Goal: Task Accomplishment & Management: Manage account settings

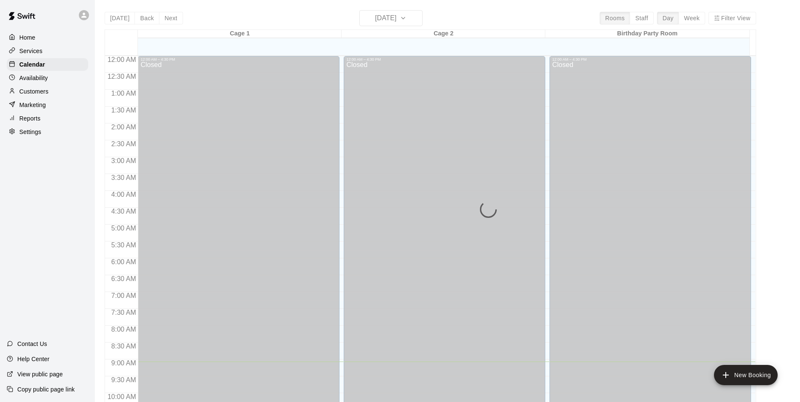
scroll to position [306, 0]
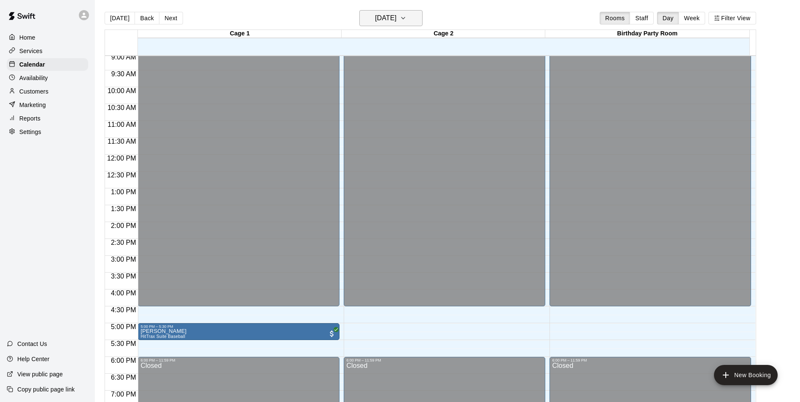
click at [423, 19] on button "[DATE]" at bounding box center [390, 18] width 63 height 16
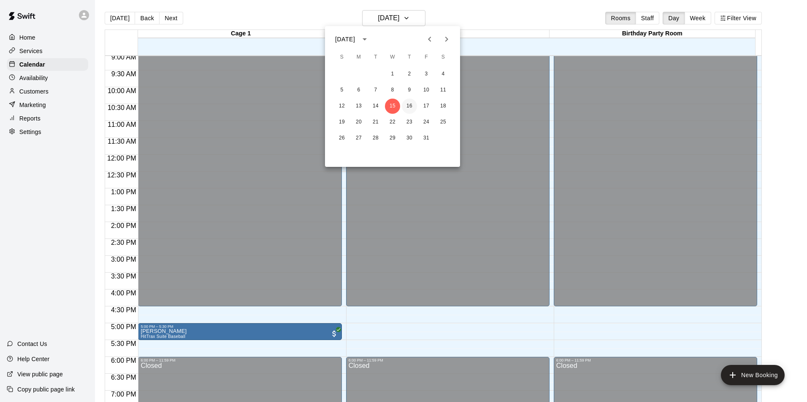
click at [413, 104] on button "16" at bounding box center [409, 106] width 15 height 15
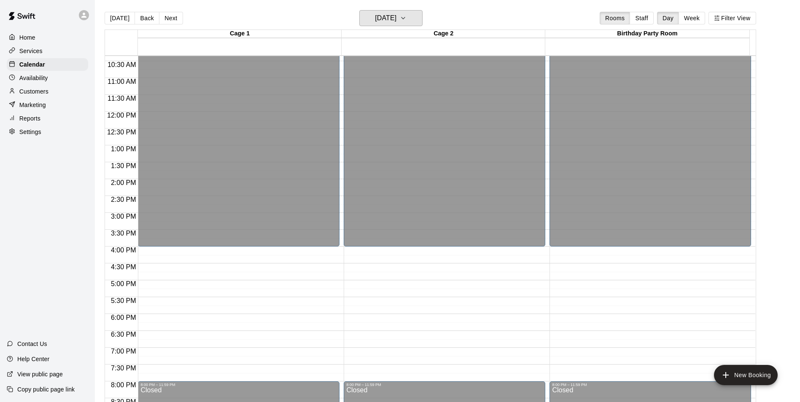
scroll to position [348, 0]
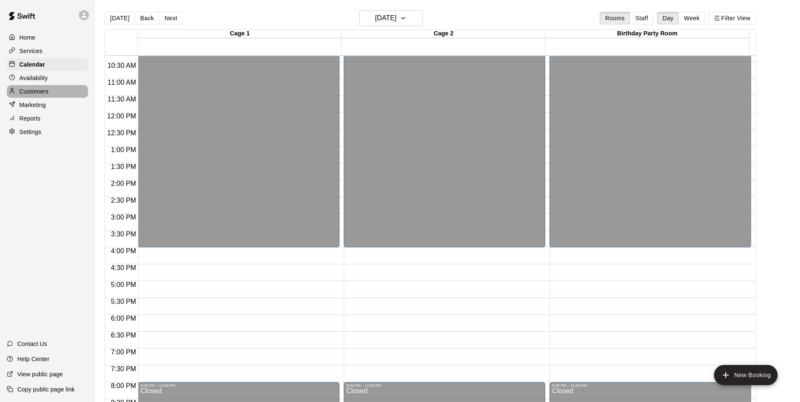
click at [47, 91] on p "Customers" at bounding box center [33, 91] width 29 height 8
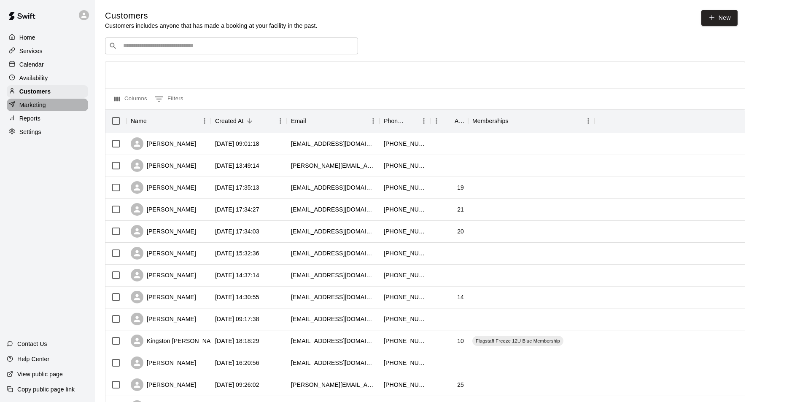
click at [37, 109] on p "Marketing" at bounding box center [32, 105] width 27 height 8
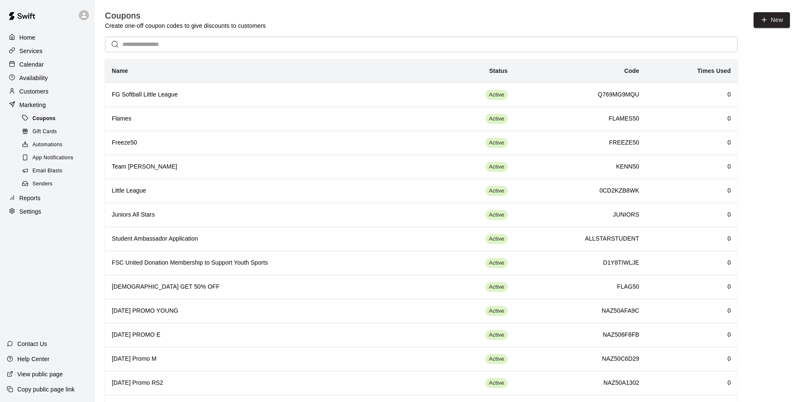
click at [45, 119] on span "Coupons" at bounding box center [43, 119] width 23 height 8
click at [778, 21] on button "New" at bounding box center [772, 20] width 36 height 16
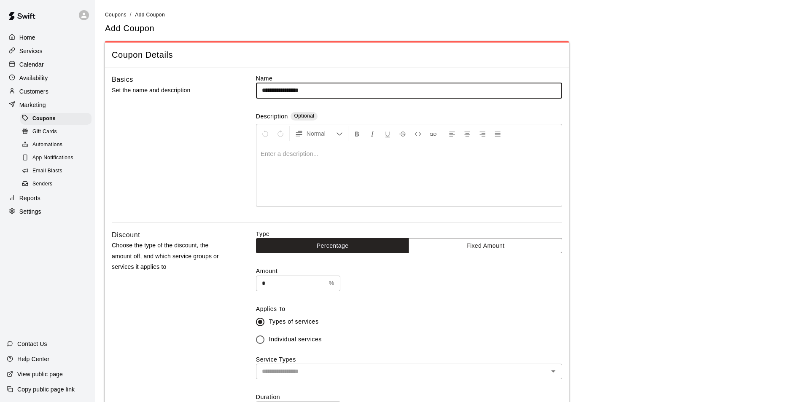
type input "**********"
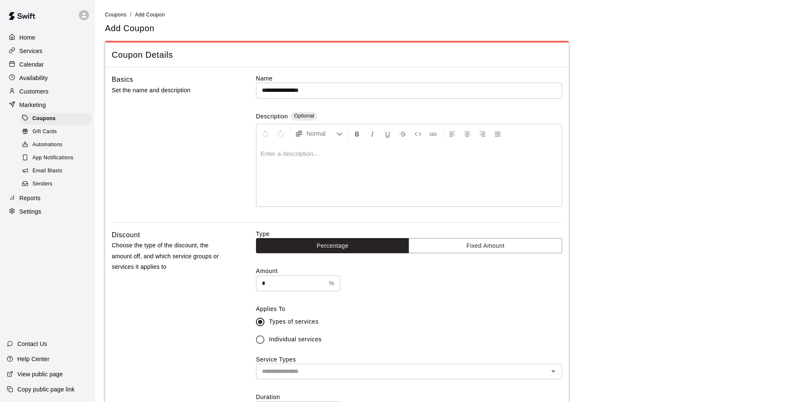
click at [345, 158] on div at bounding box center [408, 174] width 305 height 63
click at [274, 284] on input "*" at bounding box center [291, 284] width 70 height 16
drag, startPoint x: 272, startPoint y: 283, endPoint x: 256, endPoint y: 284, distance: 15.6
click at [256, 284] on input "*" at bounding box center [291, 284] width 70 height 16
type input "**"
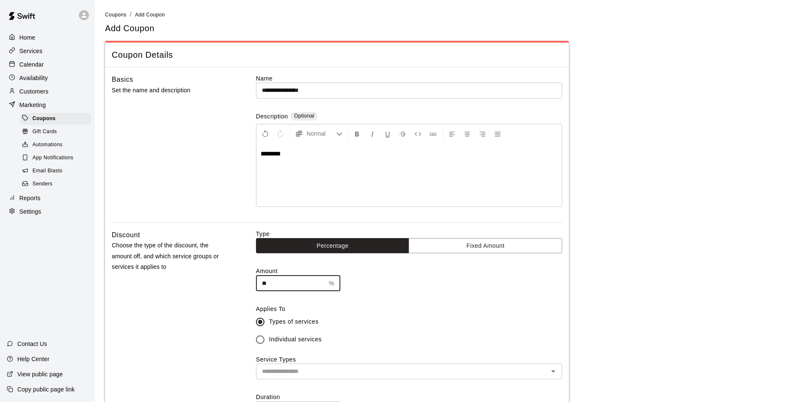
click at [417, 319] on label "Types of services" at bounding box center [403, 322] width 304 height 18
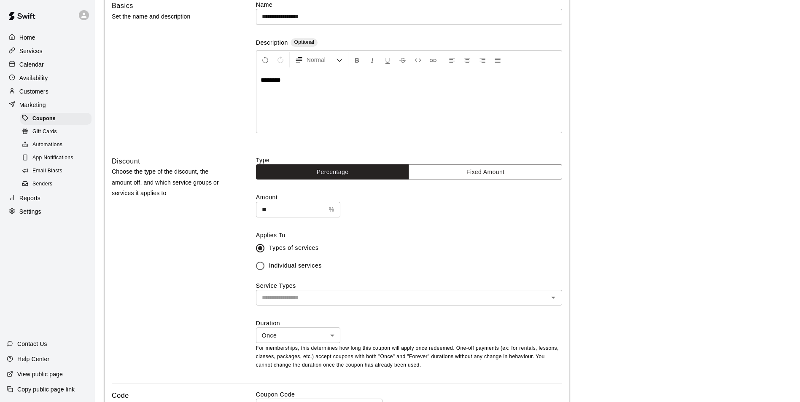
scroll to position [84, 0]
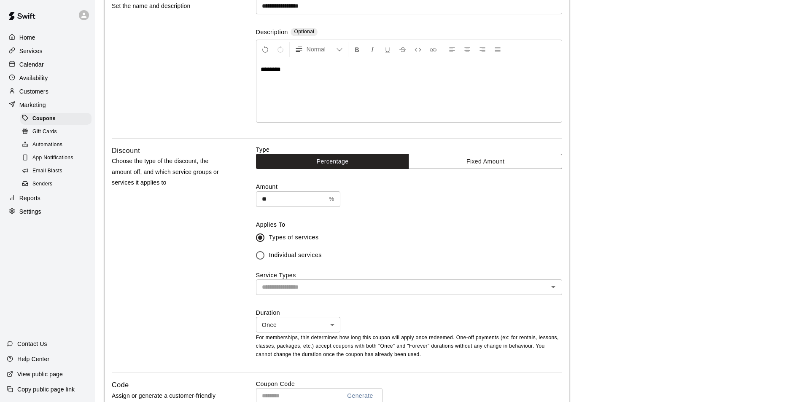
click at [552, 286] on icon "Open" at bounding box center [553, 287] width 10 height 10
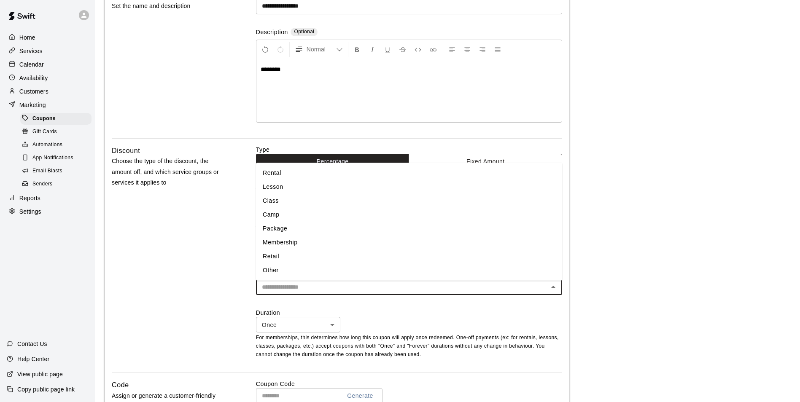
click at [216, 251] on div "Discount Choose the type of the discount, the amount off, and which service gro…" at bounding box center [170, 259] width 117 height 227
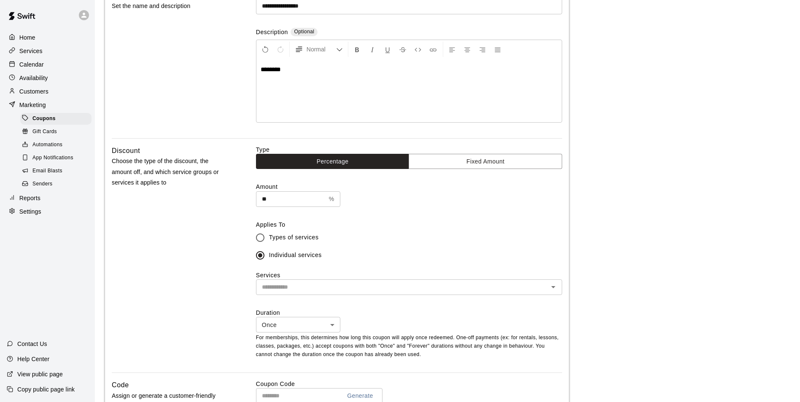
click at [557, 289] on icon "Open" at bounding box center [553, 287] width 10 height 10
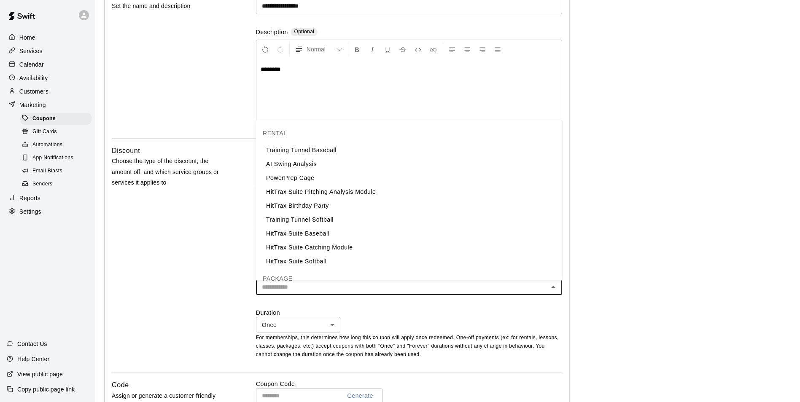
click at [335, 236] on li "HitTrax Suite Baseball" at bounding box center [409, 234] width 306 height 14
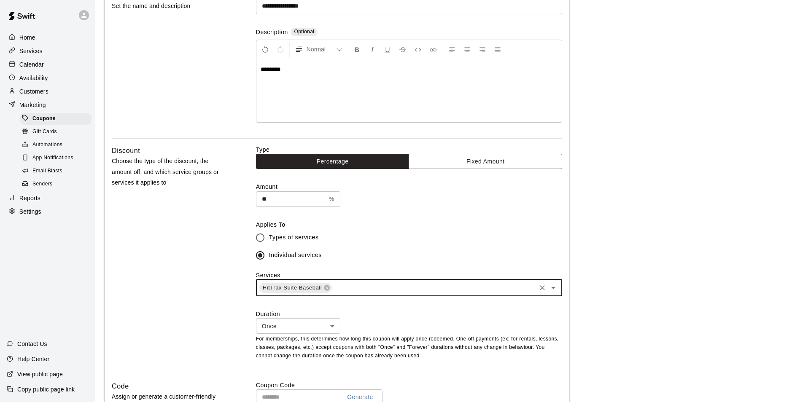
click at [553, 288] on icon "Open" at bounding box center [553, 288] width 10 height 10
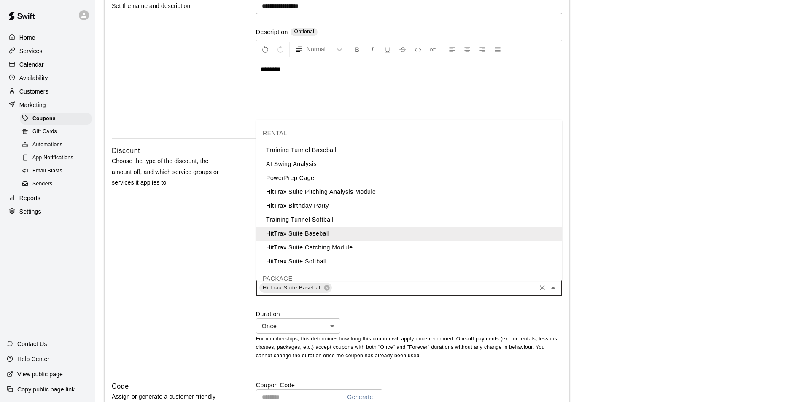
click at [315, 251] on li "HitTrax Suite Catching Module" at bounding box center [409, 248] width 306 height 14
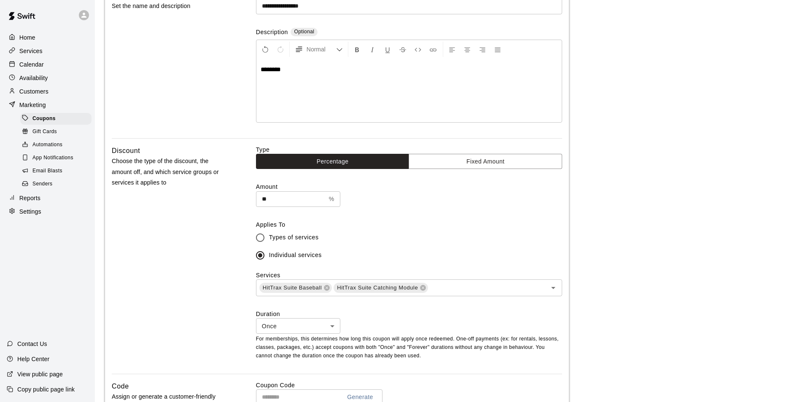
click at [505, 314] on label "Duration" at bounding box center [409, 314] width 306 height 8
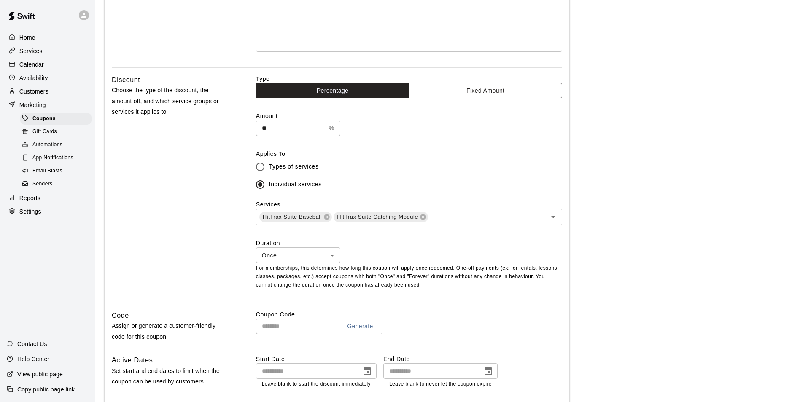
scroll to position [169, 0]
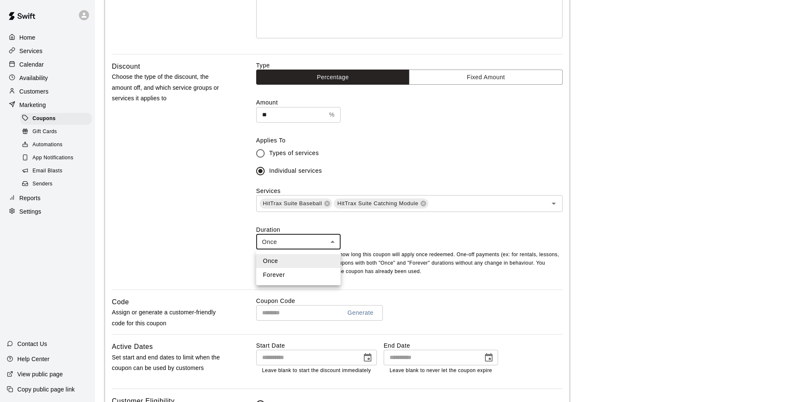
click at [328, 245] on body "**********" at bounding box center [403, 198] width 807 height 734
click at [303, 274] on li "Forever" at bounding box center [298, 275] width 84 height 14
click at [332, 242] on body "**********" at bounding box center [403, 198] width 807 height 734
click at [307, 259] on li "Once" at bounding box center [298, 261] width 84 height 14
type input "****"
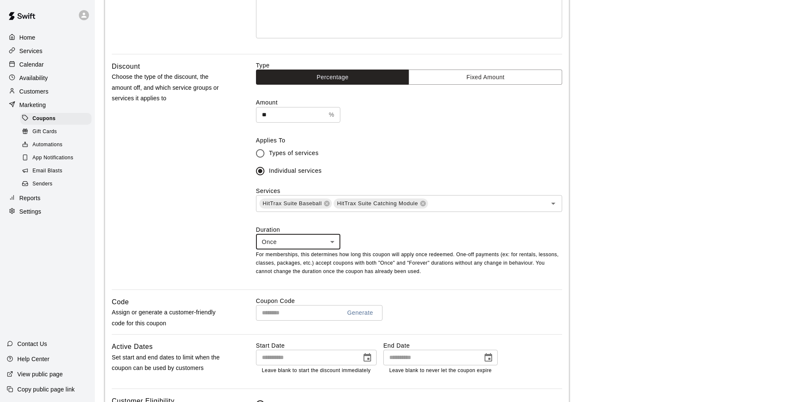
click at [416, 247] on div "Once **** ​" at bounding box center [409, 242] width 306 height 16
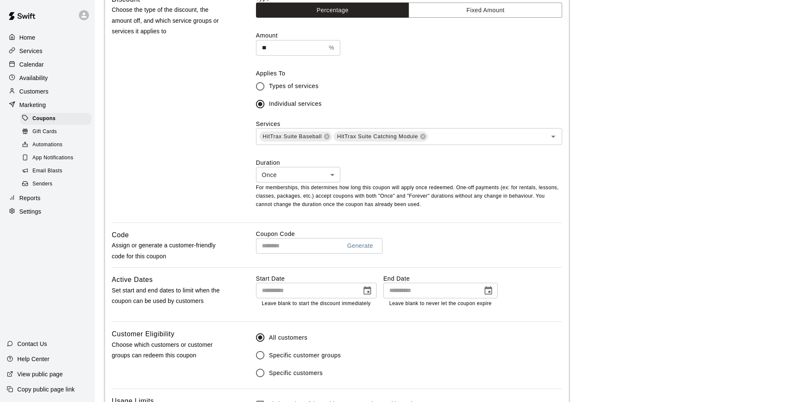
scroll to position [253, 0]
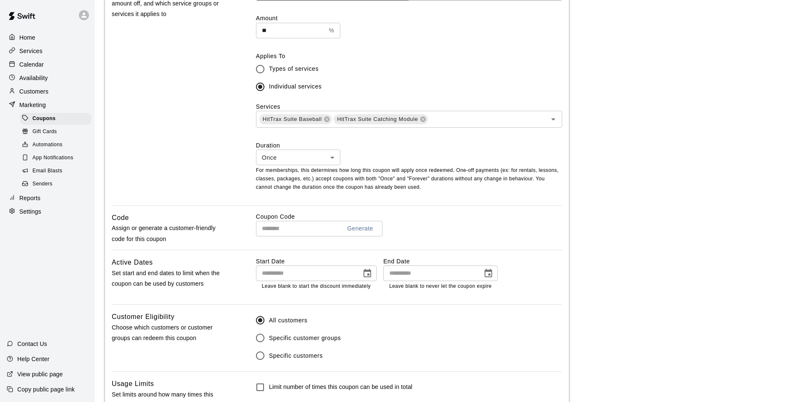
click at [294, 227] on input "text" at bounding box center [295, 229] width 78 height 16
type input "******"
click at [487, 276] on icon "Choose date" at bounding box center [488, 274] width 10 height 10
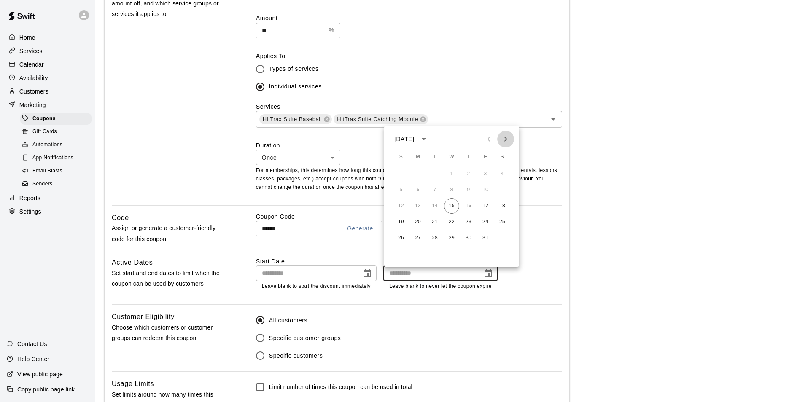
click at [506, 142] on icon "Next month" at bounding box center [506, 139] width 10 height 10
click at [488, 208] on button "19" at bounding box center [485, 206] width 15 height 15
type input "**********"
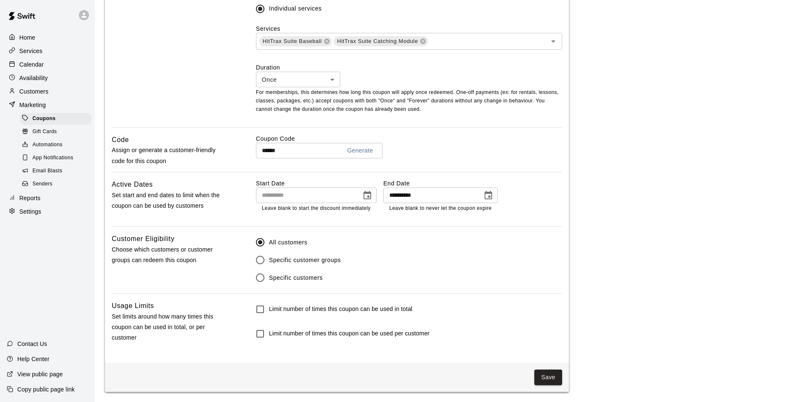
scroll to position [332, 0]
click at [546, 377] on button "Save" at bounding box center [548, 378] width 28 height 16
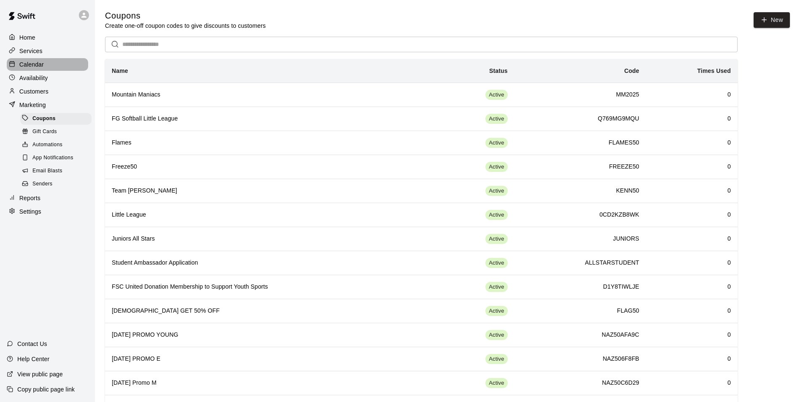
click at [31, 63] on p "Calendar" at bounding box center [31, 64] width 24 height 8
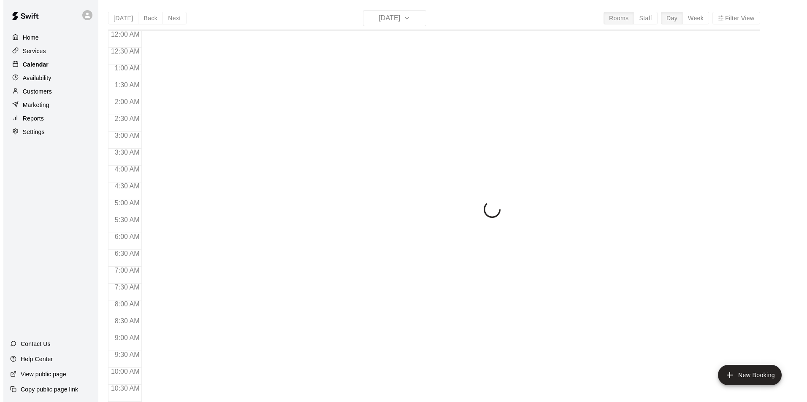
scroll to position [316, 0]
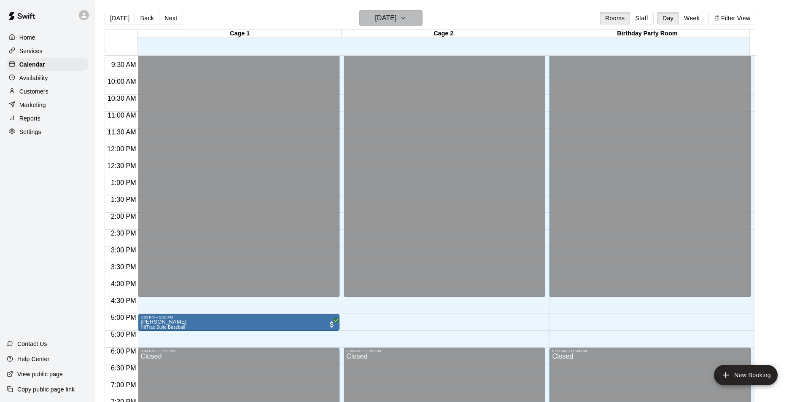
click at [397, 20] on h6 "[DATE]" at bounding box center [386, 18] width 22 height 12
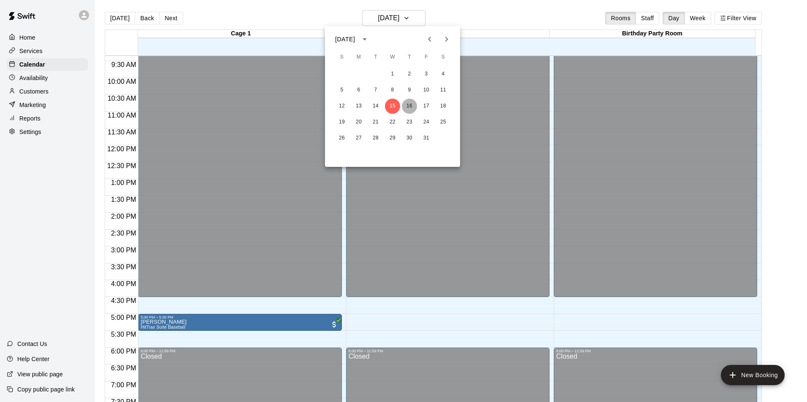
click at [407, 105] on button "16" at bounding box center [409, 106] width 15 height 15
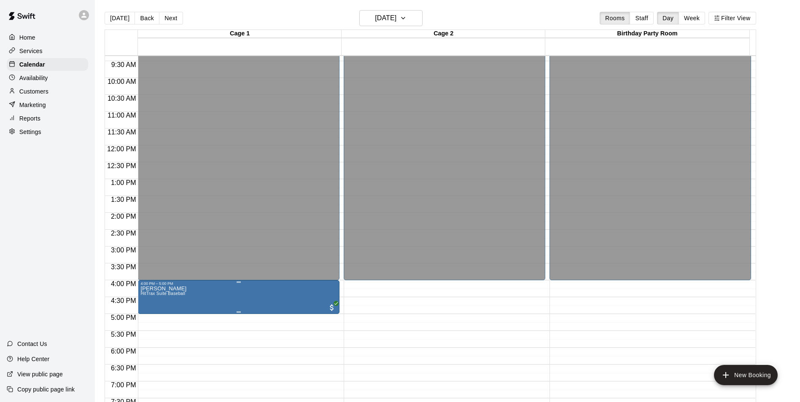
click at [150, 298] on icon "edit" at bounding box center [148, 296] width 10 height 10
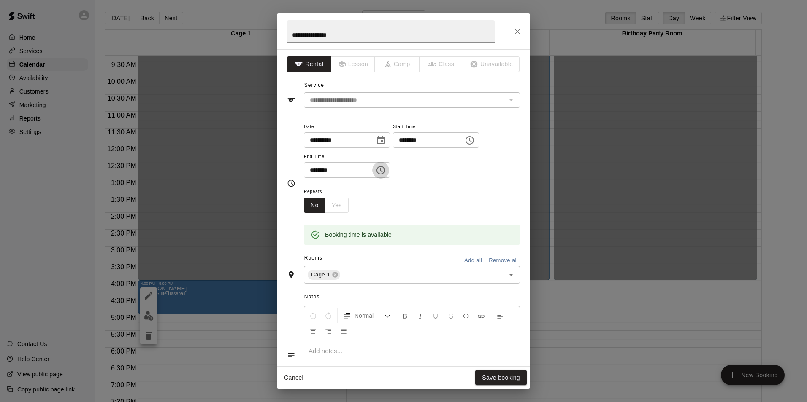
click at [386, 173] on icon "Choose time, selected time is 5:00 PM" at bounding box center [380, 170] width 10 height 10
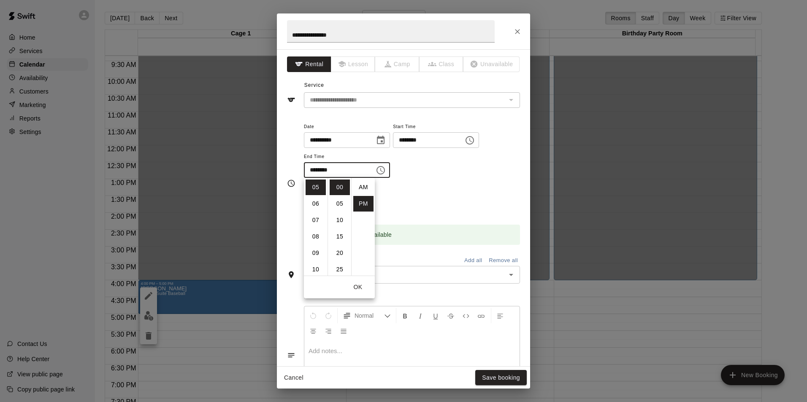
scroll to position [15, 0]
click at [318, 204] on li "06" at bounding box center [315, 204] width 20 height 16
type input "********"
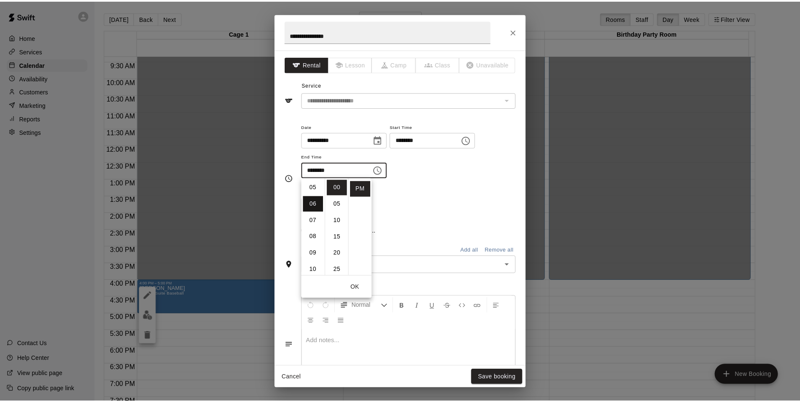
scroll to position [99, 0]
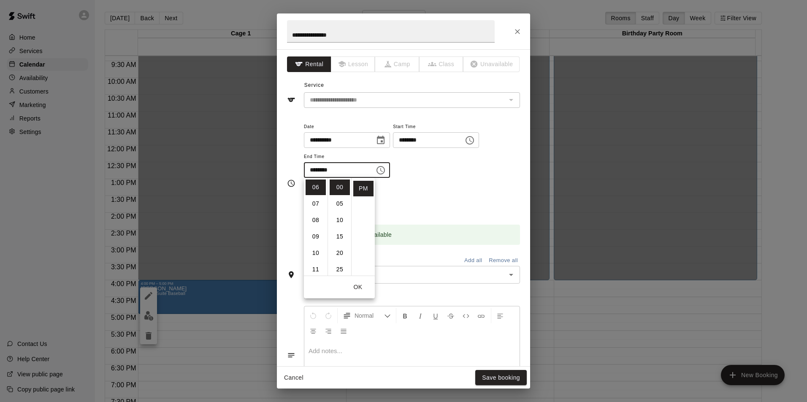
click at [425, 201] on div "Repeats No Yes" at bounding box center [412, 199] width 216 height 27
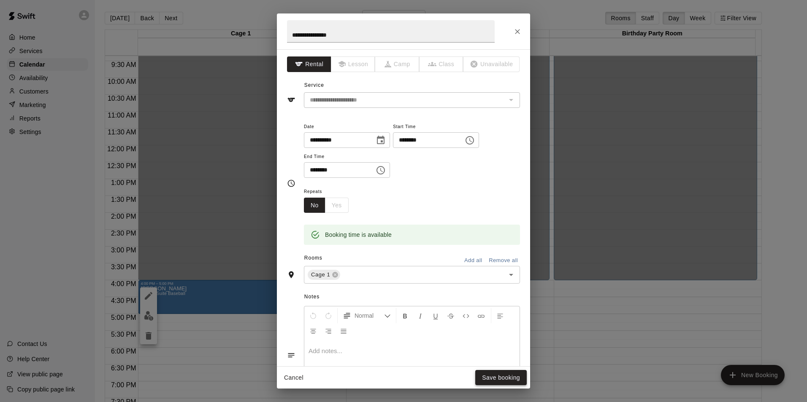
click at [509, 378] on button "Save booking" at bounding box center [500, 378] width 51 height 16
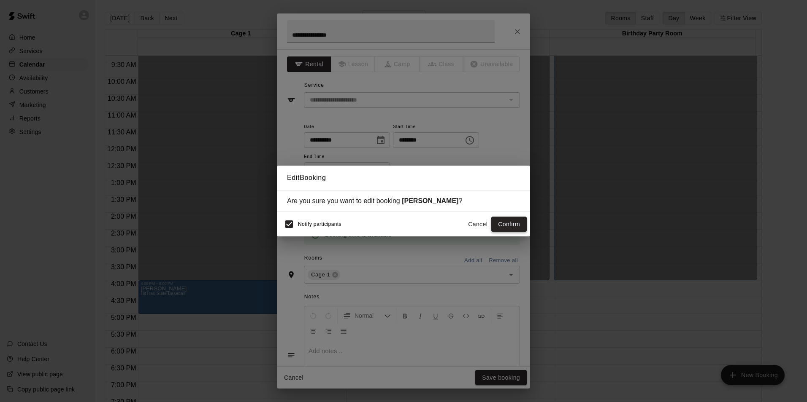
click at [515, 225] on button "Confirm" at bounding box center [508, 225] width 35 height 16
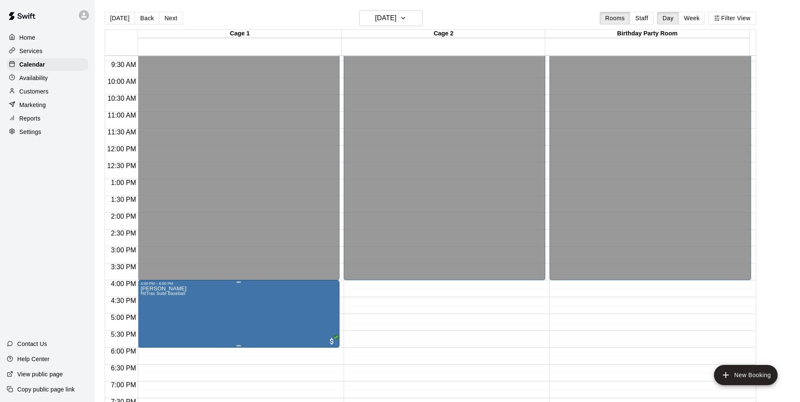
click at [148, 321] on button "edit" at bounding box center [148, 316] width 17 height 16
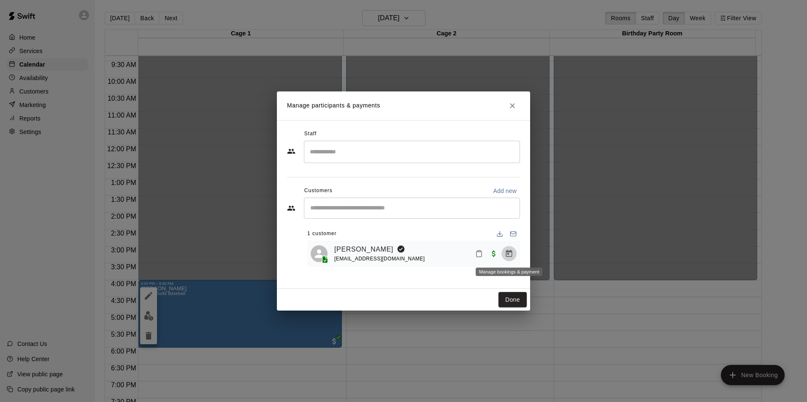
click at [506, 256] on icon "Manage bookings & payment" at bounding box center [509, 253] width 6 height 7
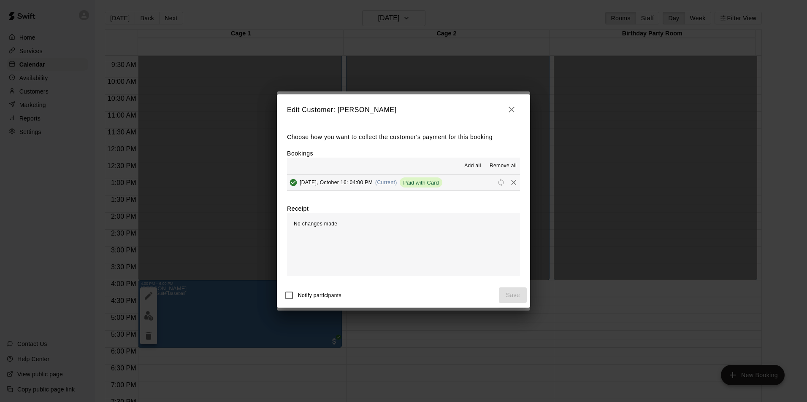
click at [513, 109] on icon "button" at bounding box center [511, 110] width 10 height 10
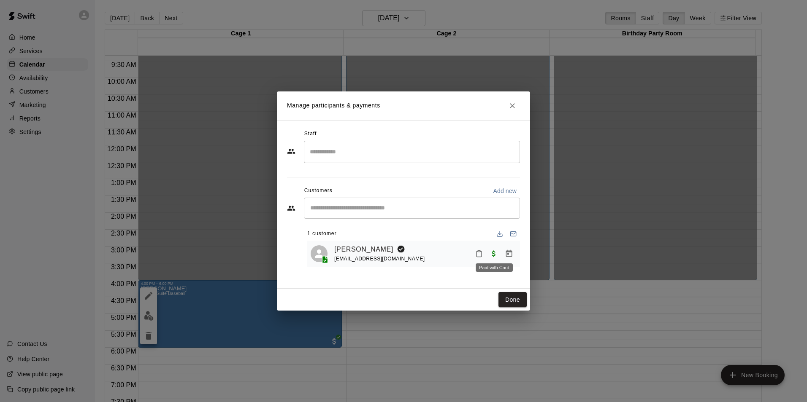
click at [493, 254] on span "Paid with Card" at bounding box center [493, 253] width 15 height 7
click at [508, 297] on button "Done" at bounding box center [512, 300] width 28 height 16
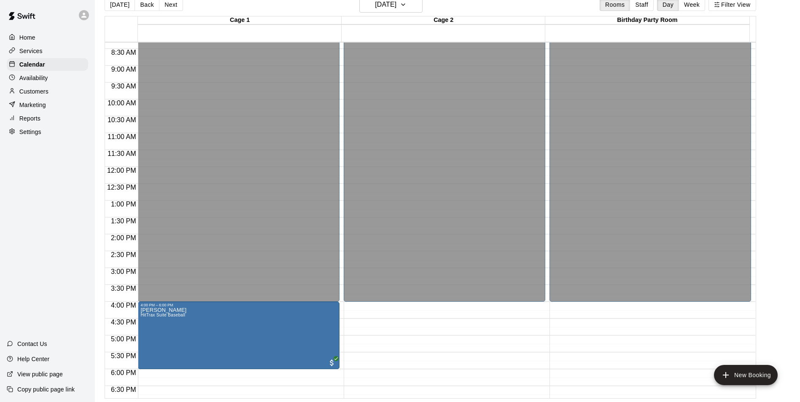
scroll to position [328, 0]
